Goal: Information Seeking & Learning: Learn about a topic

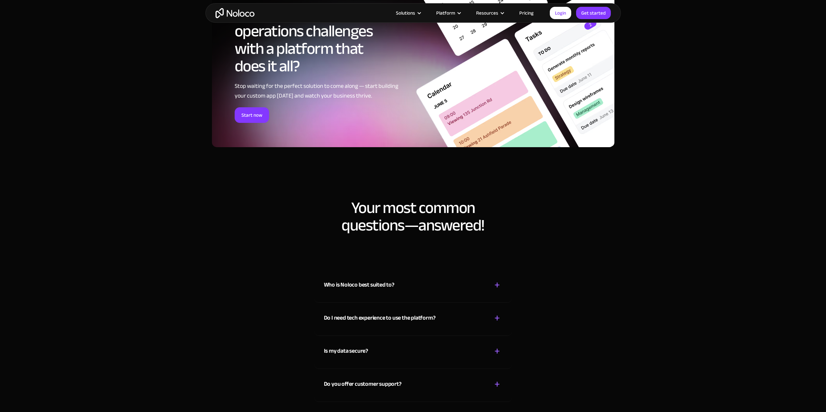
scroll to position [3439, 0]
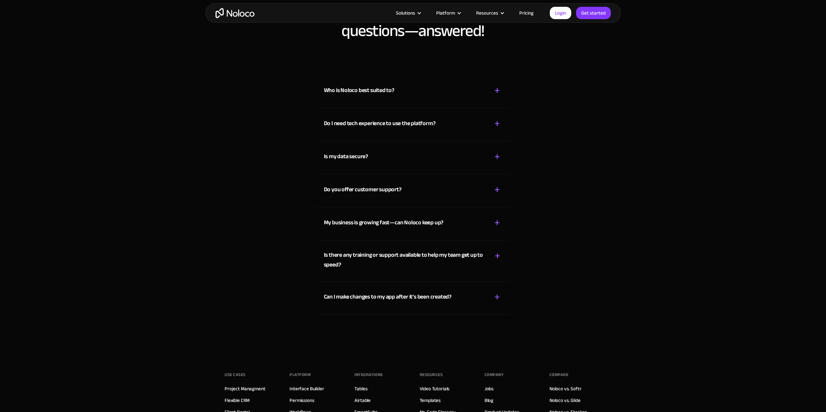
click at [382, 95] on div "Who is Noloco best suited to?" at bounding box center [359, 91] width 70 height 10
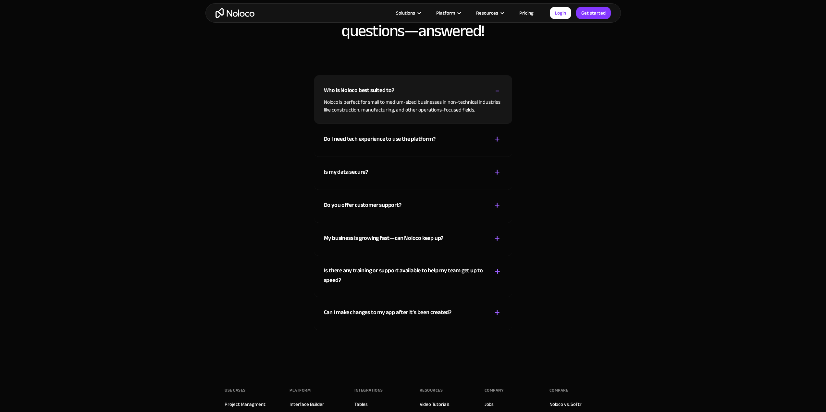
click at [382, 95] on div "Who is Noloco best suited to?" at bounding box center [359, 91] width 70 height 10
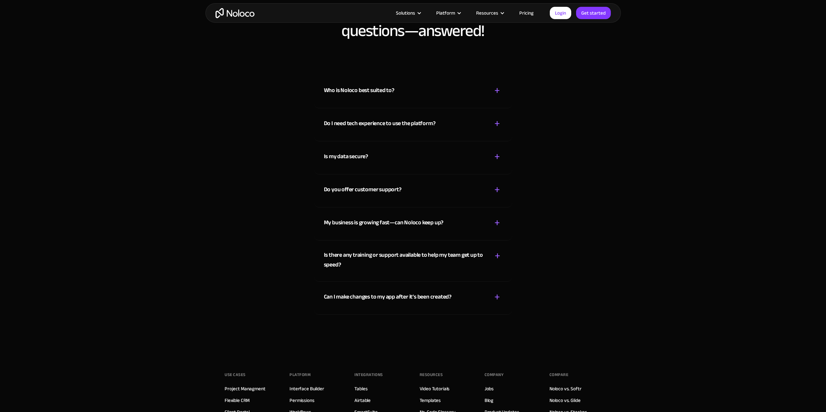
click at [384, 117] on div "Do I need tech experience to use the platform? + -" at bounding box center [413, 119] width 178 height 23
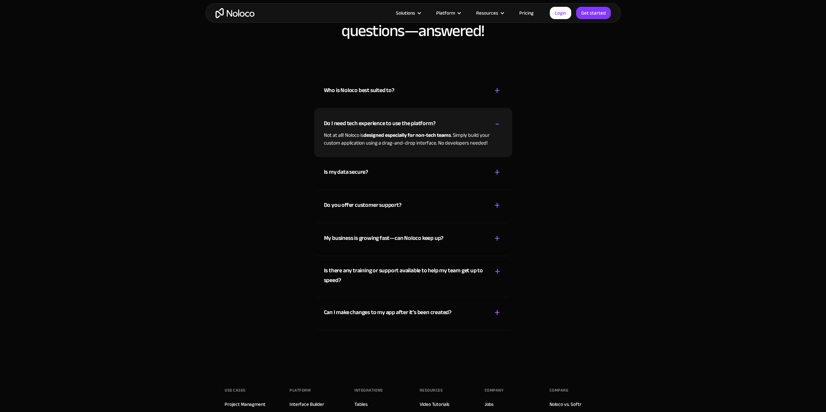
click at [385, 117] on div "Do I need tech experience to use the platform? + -" at bounding box center [413, 119] width 178 height 23
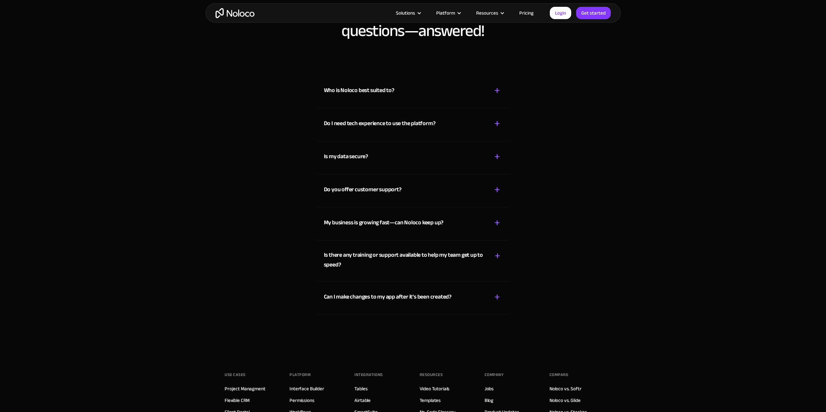
click at [387, 147] on div "Is my data secure? + -" at bounding box center [413, 152] width 178 height 23
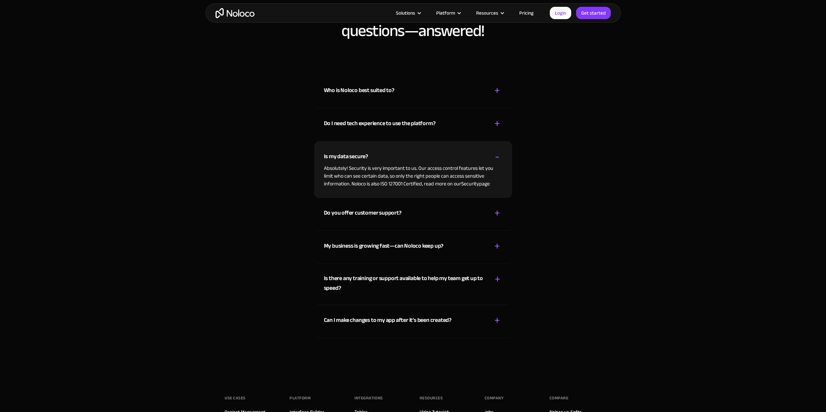
click at [387, 147] on div "Is my data secure? + -" at bounding box center [413, 152] width 178 height 23
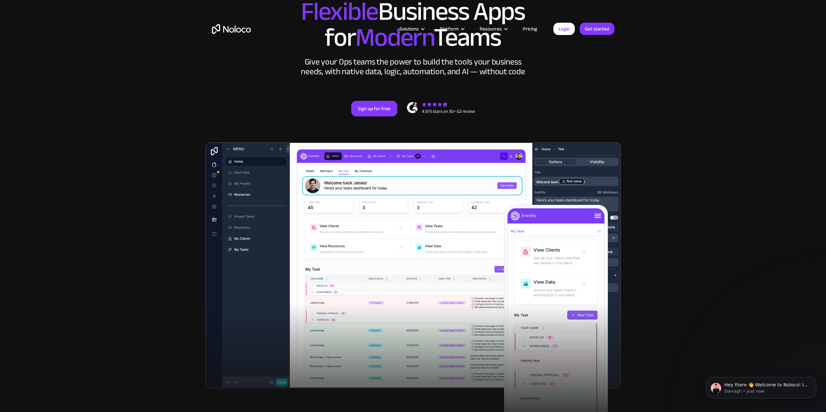
scroll to position [0, 0]
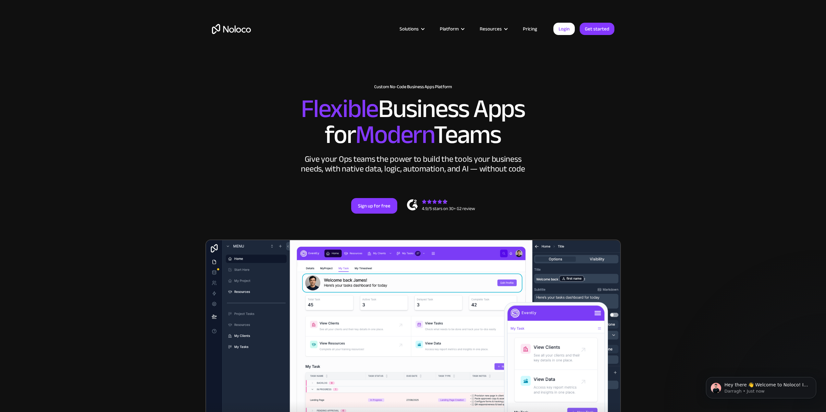
click at [240, 34] on div "Solutions Use Cases Business Types Project Management Keep track of customers, …" at bounding box center [412, 28] width 415 height 25
click at [239, 33] on img "home" at bounding box center [231, 29] width 39 height 10
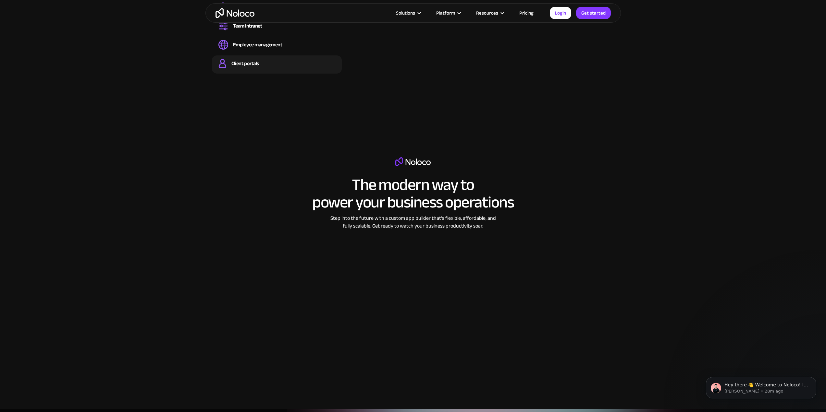
scroll to position [779, 0]
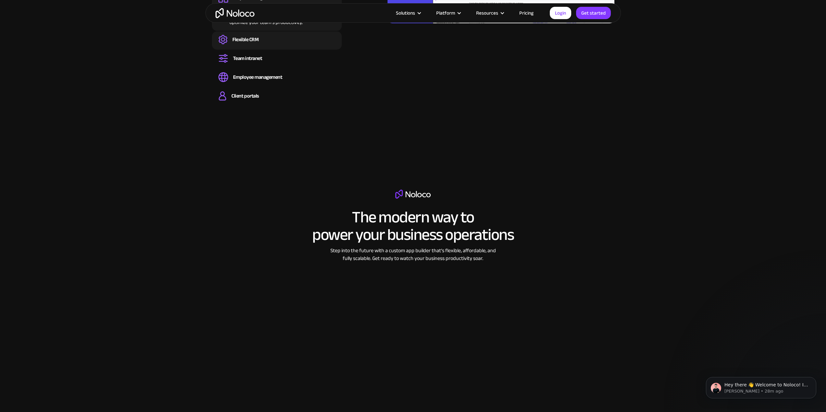
click at [250, 40] on div "Flexible CRM" at bounding box center [245, 39] width 26 height 7
click at [252, 58] on div "Team intranet" at bounding box center [247, 58] width 29 height 7
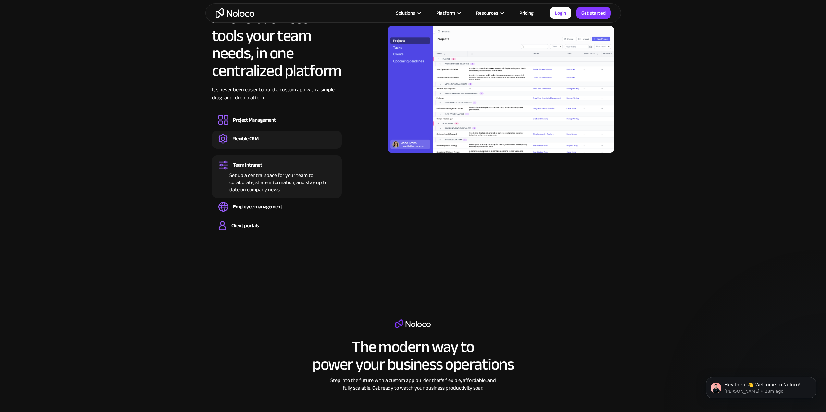
click at [287, 131] on div "Flexible CRM Create a custom CRM that you can adapt to your business’s needs, c…" at bounding box center [277, 140] width 130 height 18
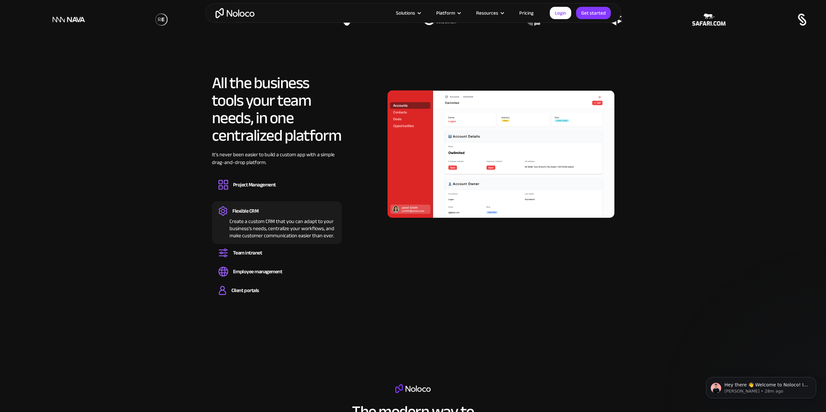
scroll to position [552, 0]
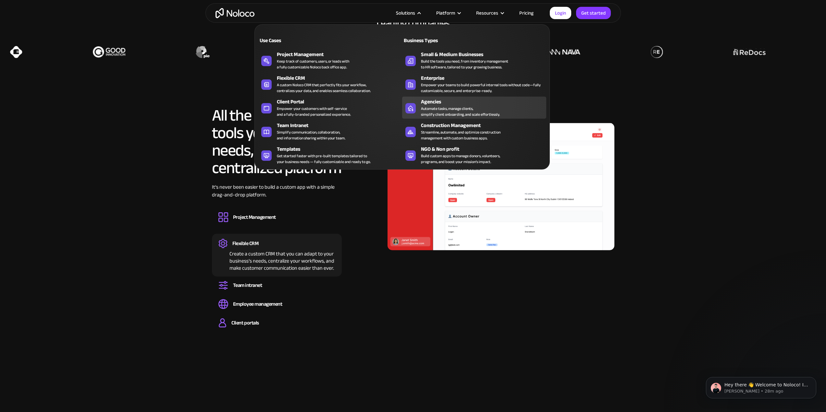
click at [437, 115] on div "Automate tasks, manage clients, simplify client onboarding, and scale effortles…" at bounding box center [460, 112] width 79 height 12
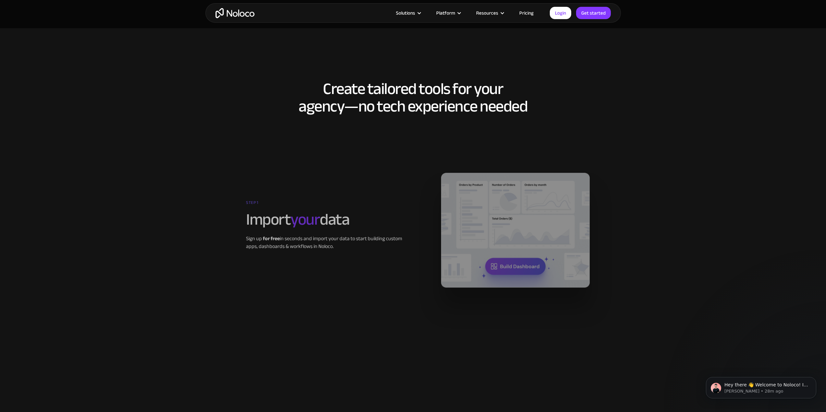
scroll to position [844, 0]
